Goal: Information Seeking & Learning: Learn about a topic

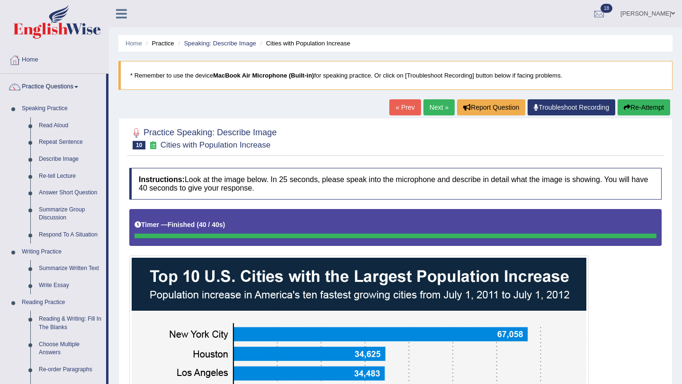
scroll to position [77, 0]
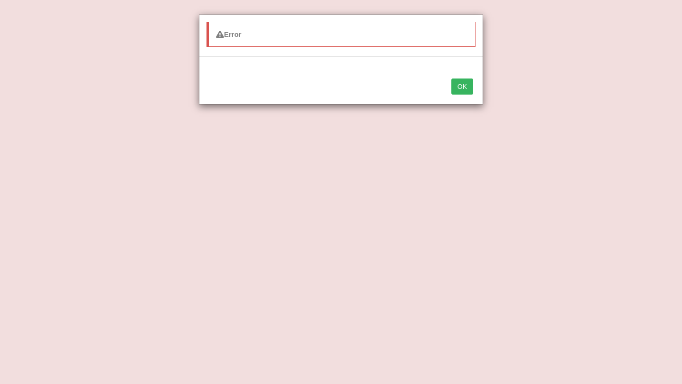
click at [469, 91] on button "OK" at bounding box center [462, 87] width 22 height 16
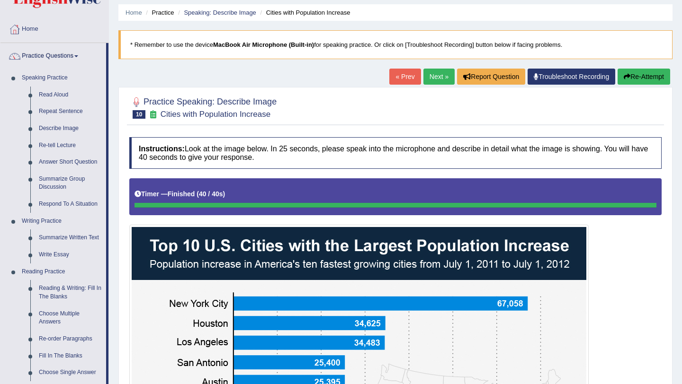
scroll to position [31, 0]
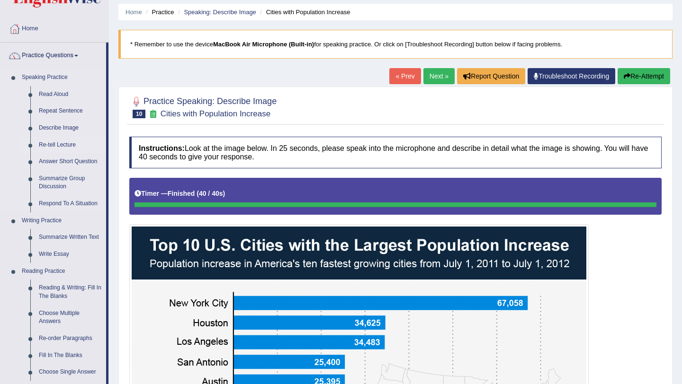
click at [48, 146] on link "Re-tell Lecture" at bounding box center [70, 145] width 71 height 17
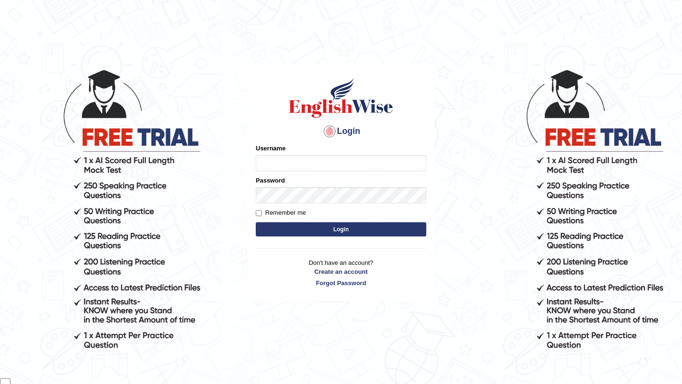
scroll to position [77, 0]
click at [300, 161] on input "Username" at bounding box center [341, 163] width 170 height 16
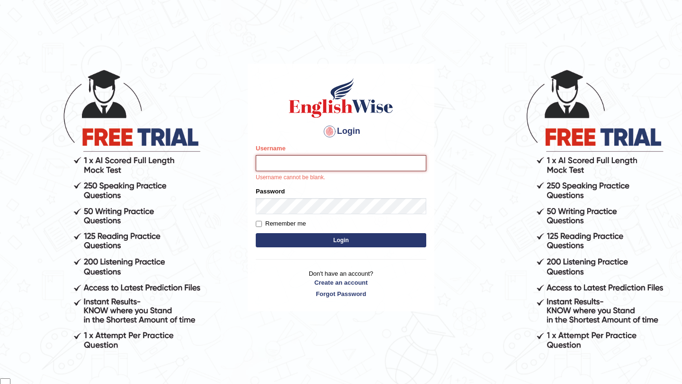
type input "samsubedi"
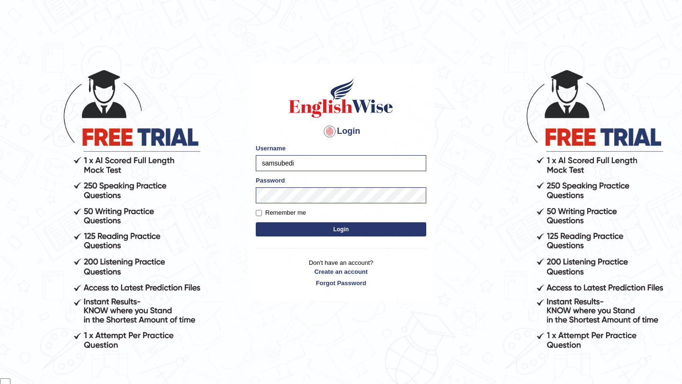
click at [348, 229] on button "Login" at bounding box center [341, 230] width 170 height 14
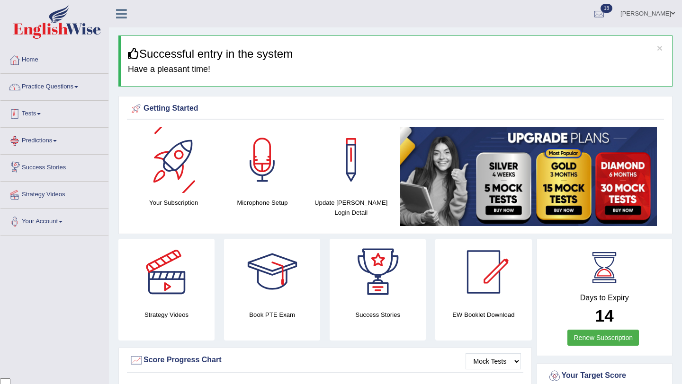
click at [44, 86] on link "Practice Questions" at bounding box center [54, 86] width 108 height 24
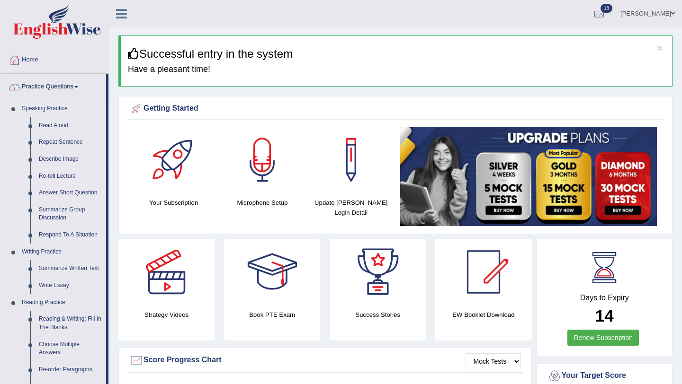
click at [48, 178] on link "Re-tell Lecture" at bounding box center [70, 176] width 71 height 17
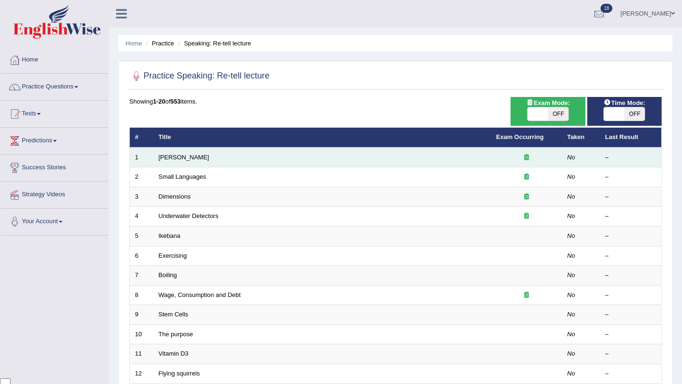
scroll to position [77, 0]
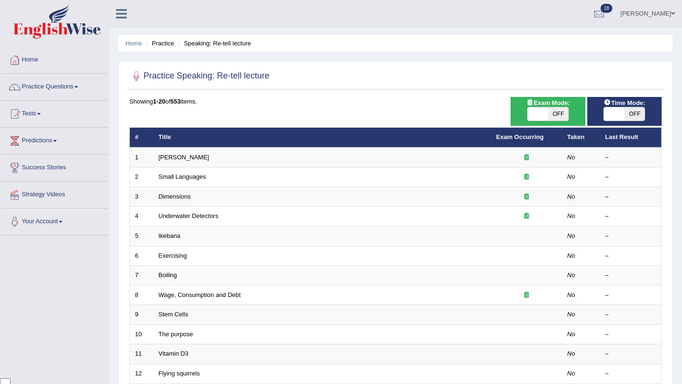
click at [560, 115] on span "OFF" at bounding box center [558, 113] width 20 height 13
checkbox input "true"
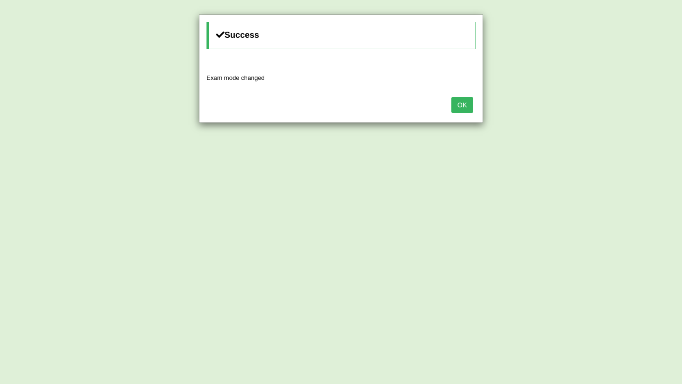
click at [461, 105] on button "OK" at bounding box center [462, 105] width 22 height 16
